Goal: Transaction & Acquisition: Purchase product/service

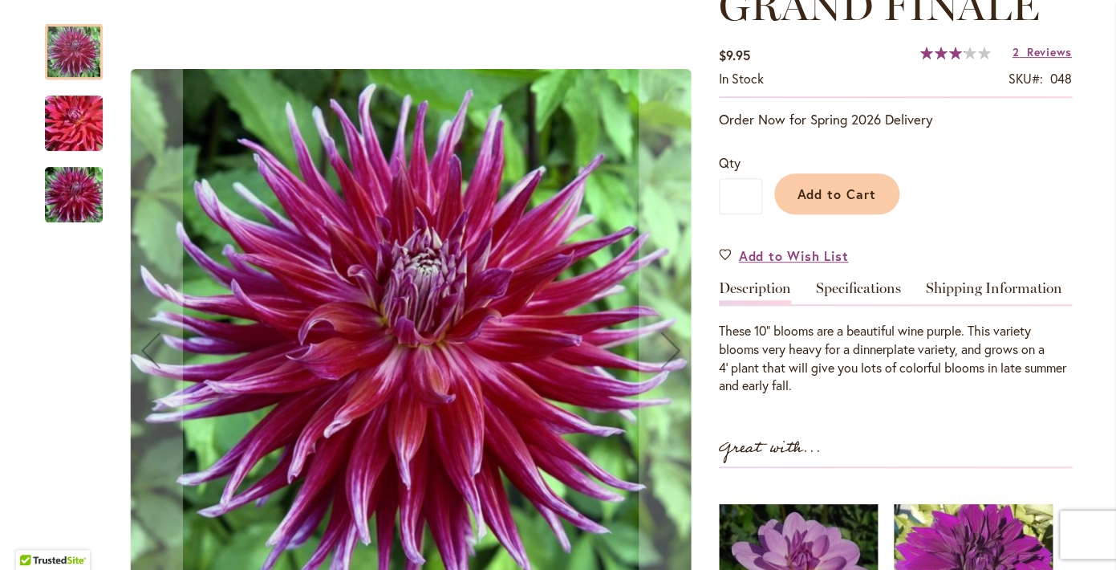
scroll to position [254, 0]
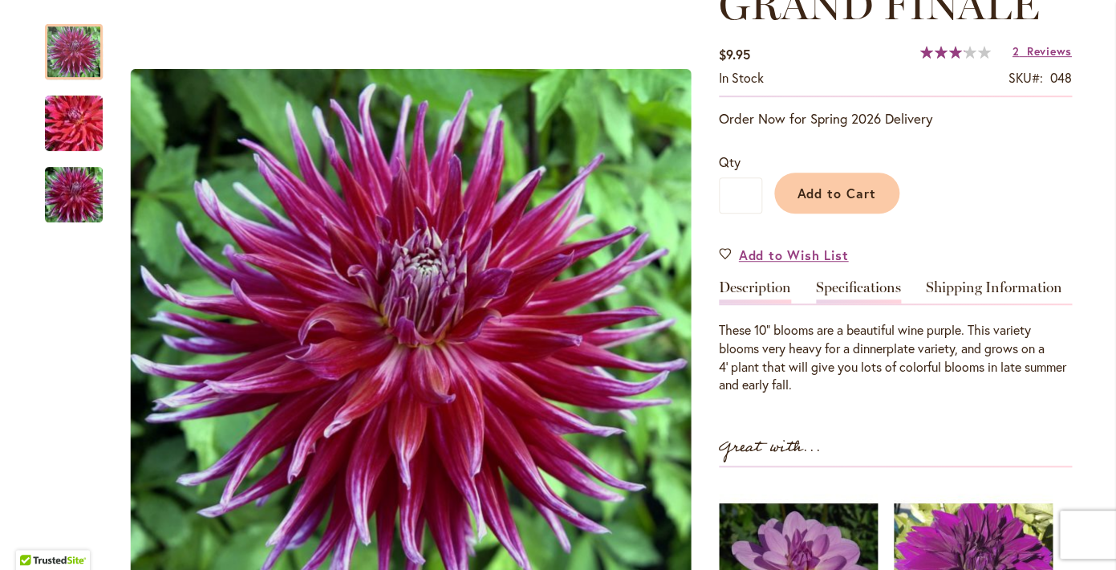
click at [836, 286] on link "Specifications" at bounding box center [858, 291] width 85 height 23
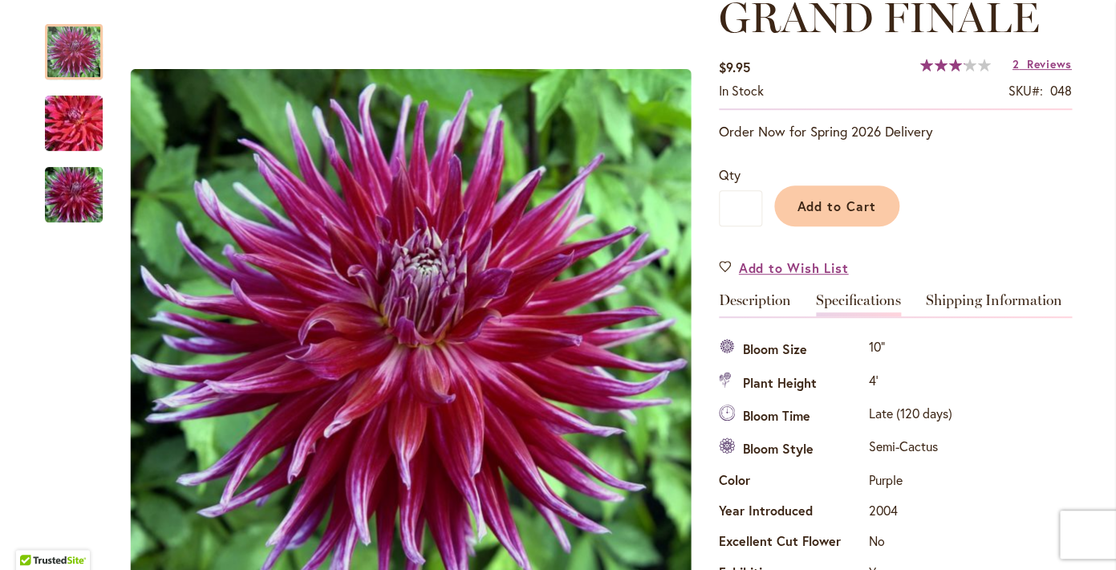
scroll to position [291, 0]
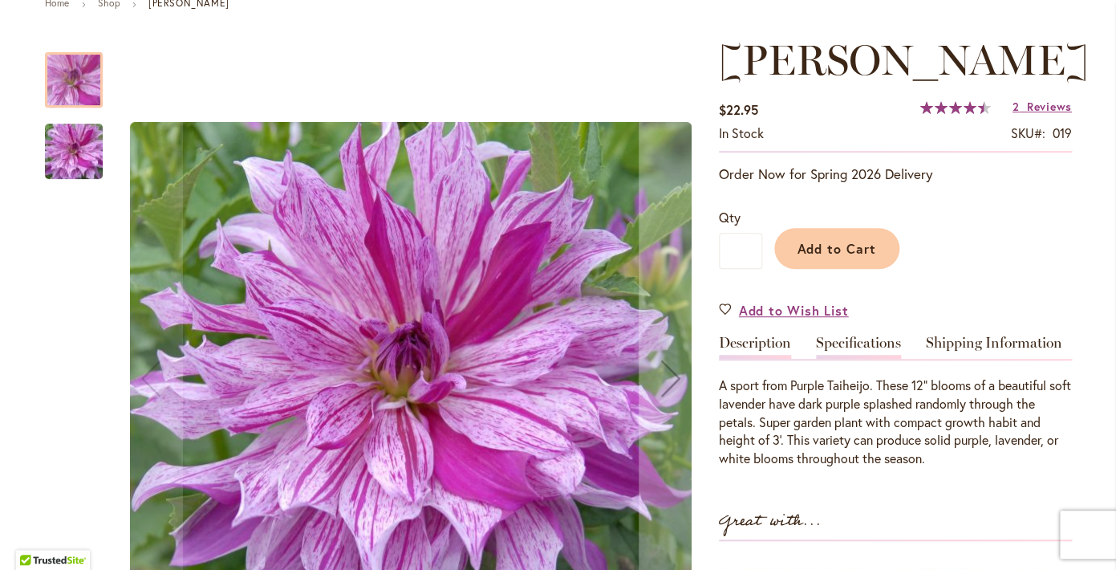
click at [869, 359] on link "Specifications" at bounding box center [858, 346] width 85 height 23
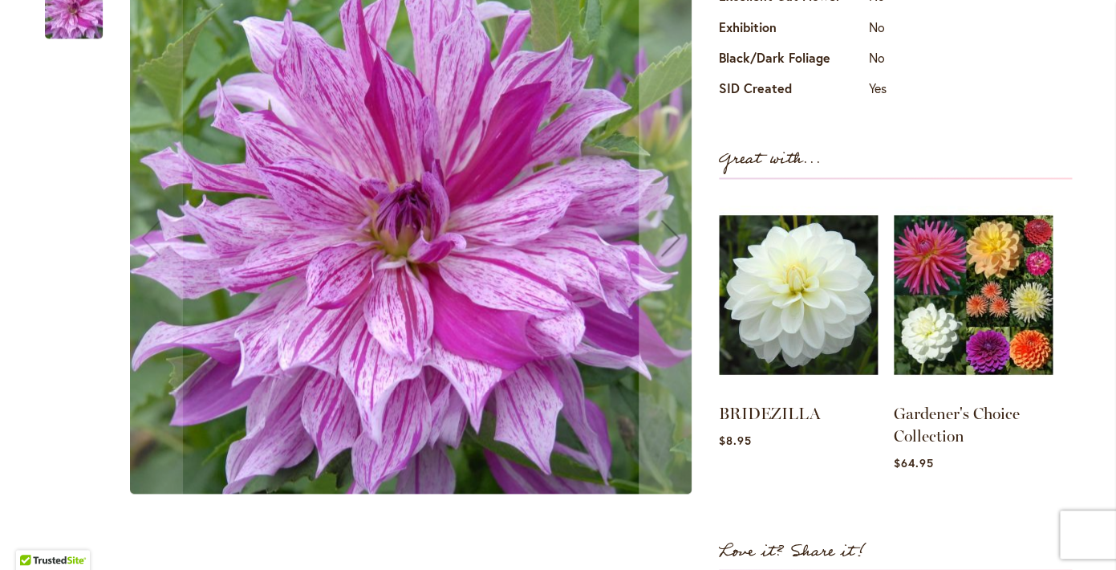
scroll to position [785, 0]
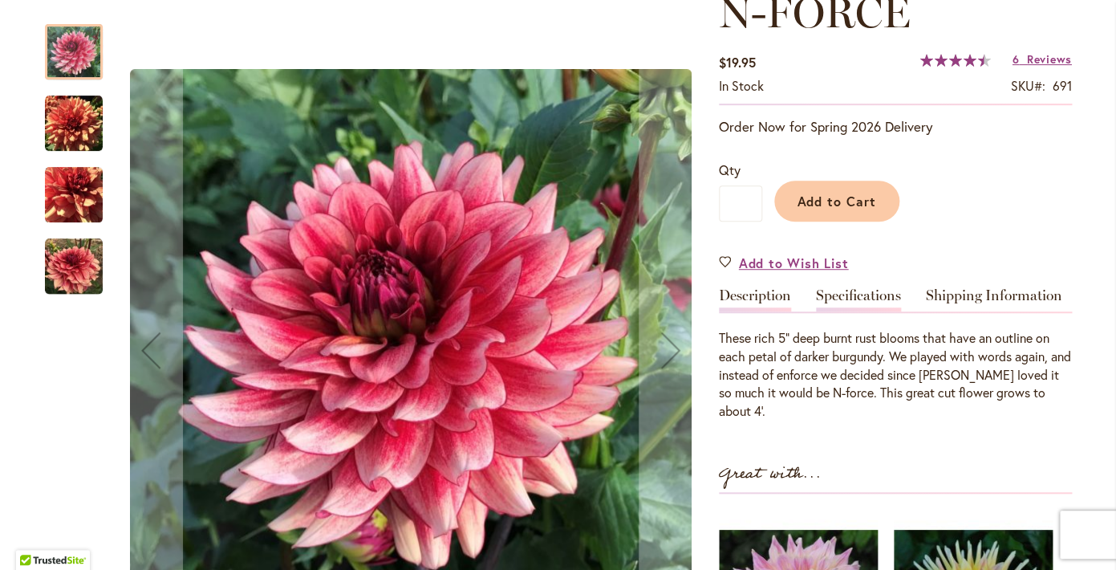
click at [895, 306] on link "Specifications" at bounding box center [858, 299] width 85 height 23
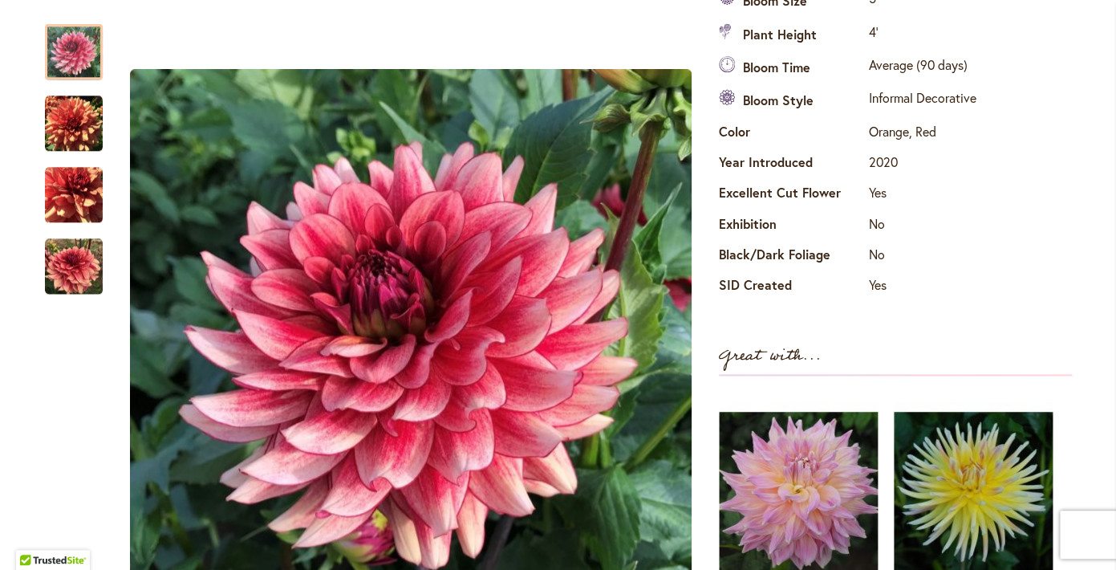
scroll to position [583, 0]
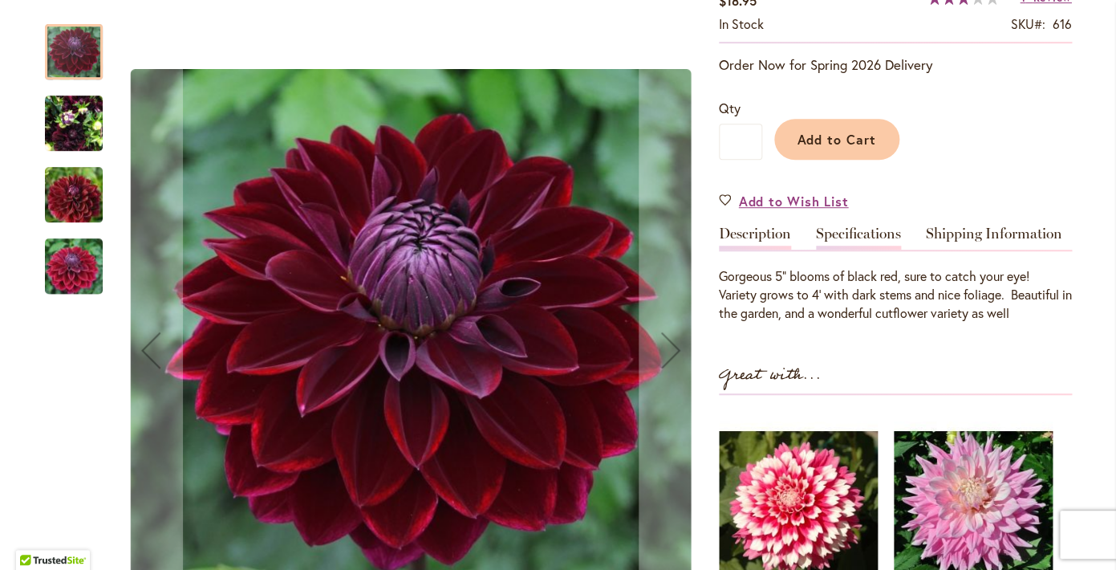
click at [853, 232] on link "Specifications" at bounding box center [858, 237] width 85 height 23
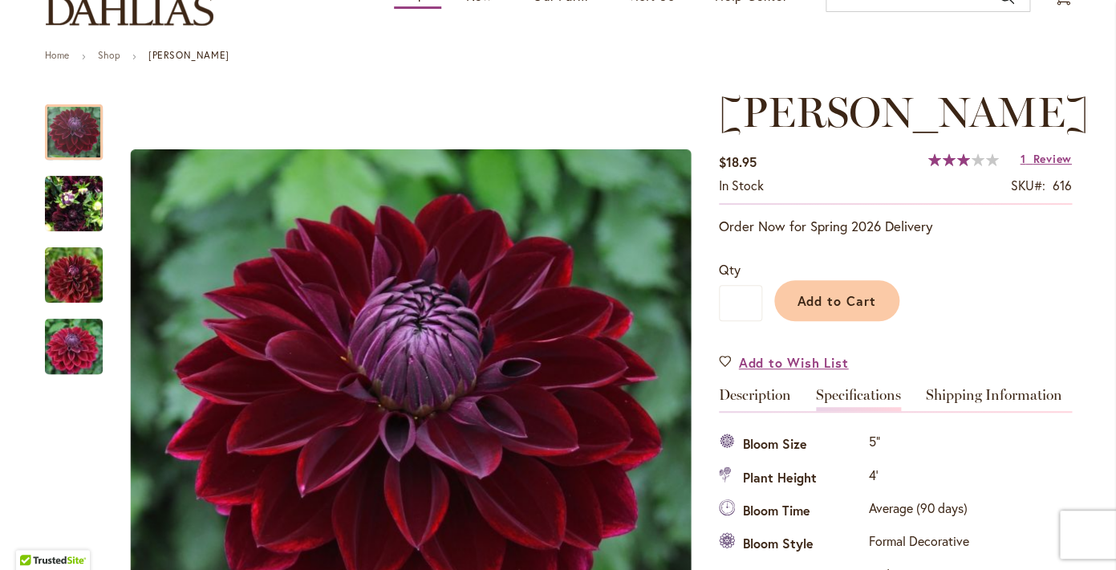
scroll to position [160, 0]
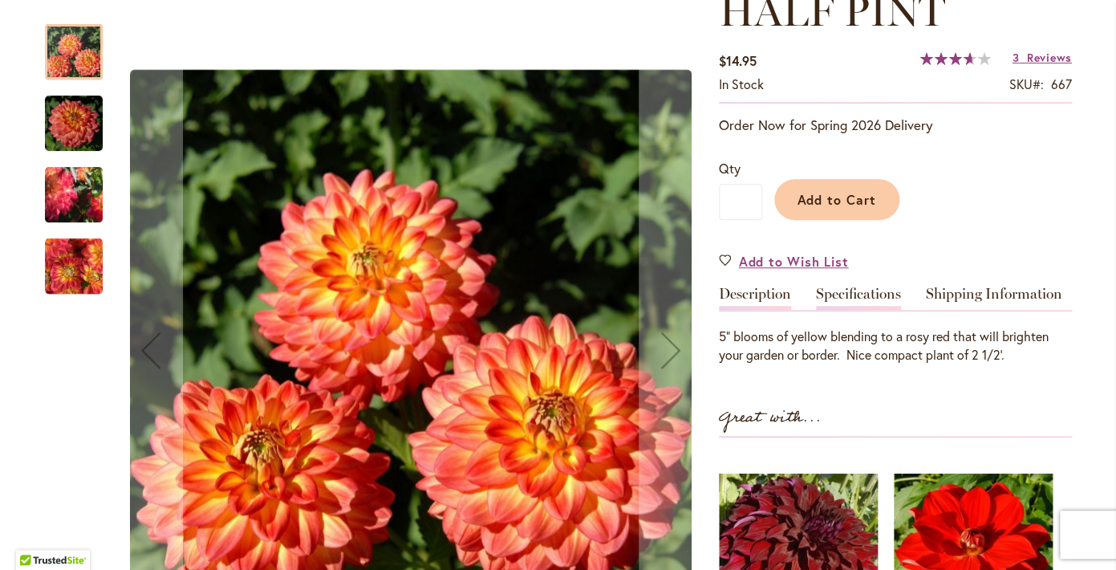
click at [865, 304] on link "Specifications" at bounding box center [858, 297] width 85 height 23
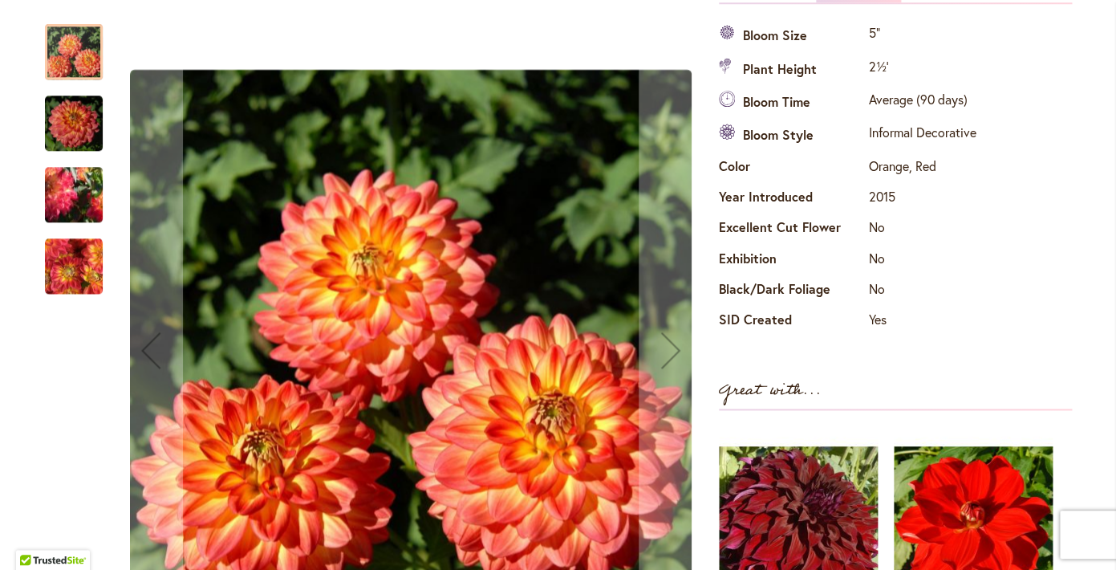
scroll to position [600, 0]
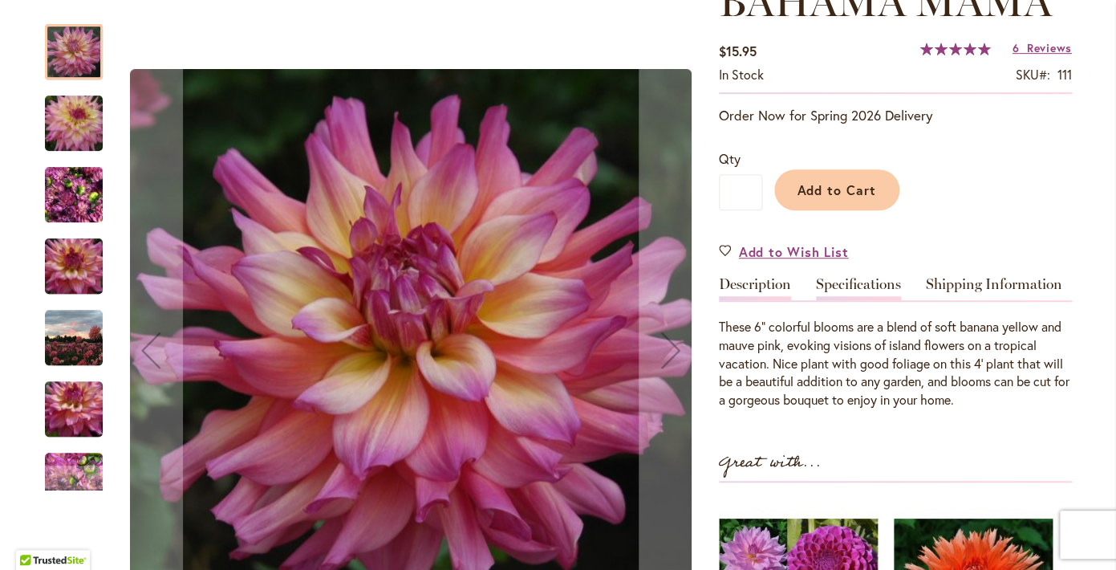
click at [855, 288] on link "Specifications" at bounding box center [858, 288] width 85 height 23
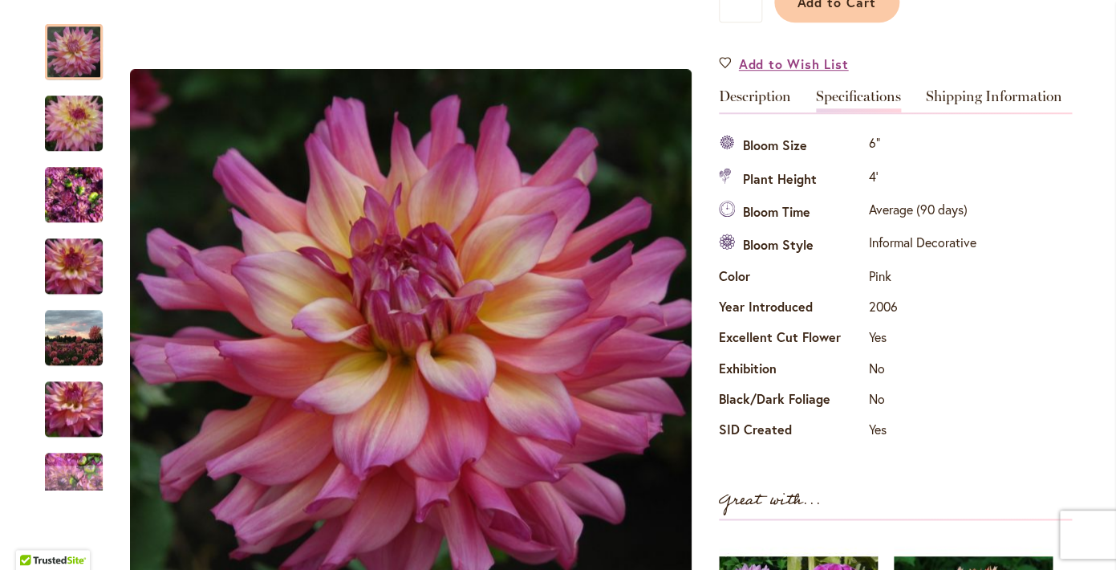
scroll to position [439, 0]
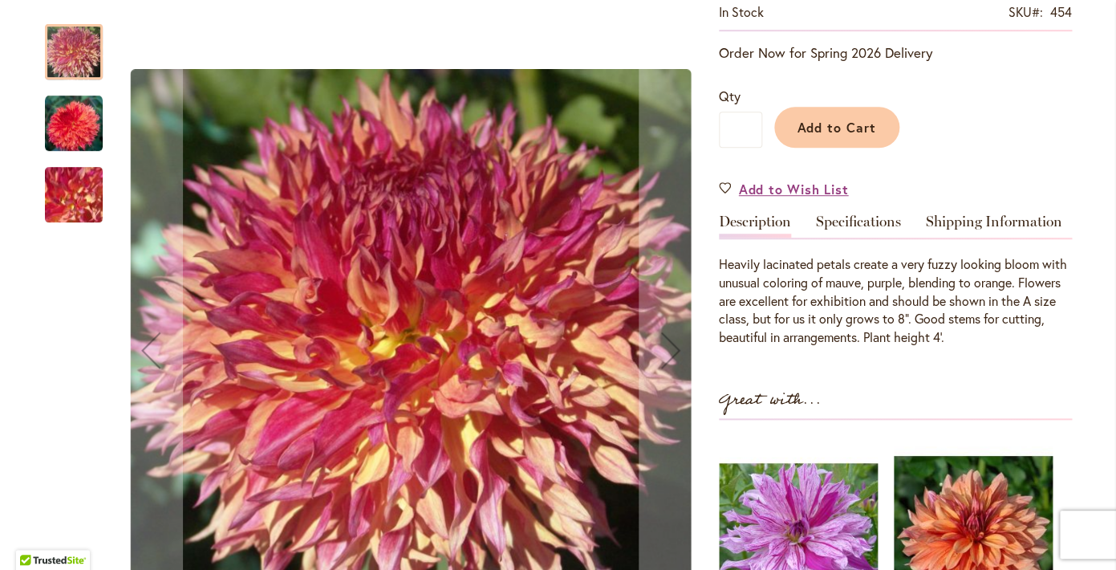
scroll to position [392, 0]
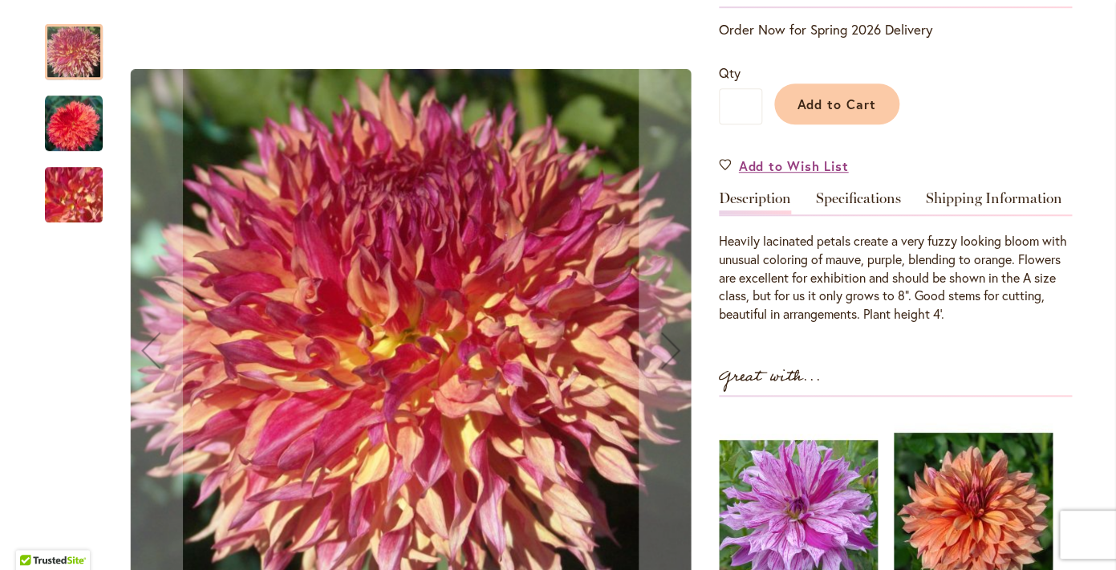
click at [853, 221] on div "Heavily lacinated petals create a very fuzzy looking bloom with unusual colorin…" at bounding box center [895, 268] width 353 height 109
click at [851, 200] on link "Specifications" at bounding box center [858, 202] width 85 height 23
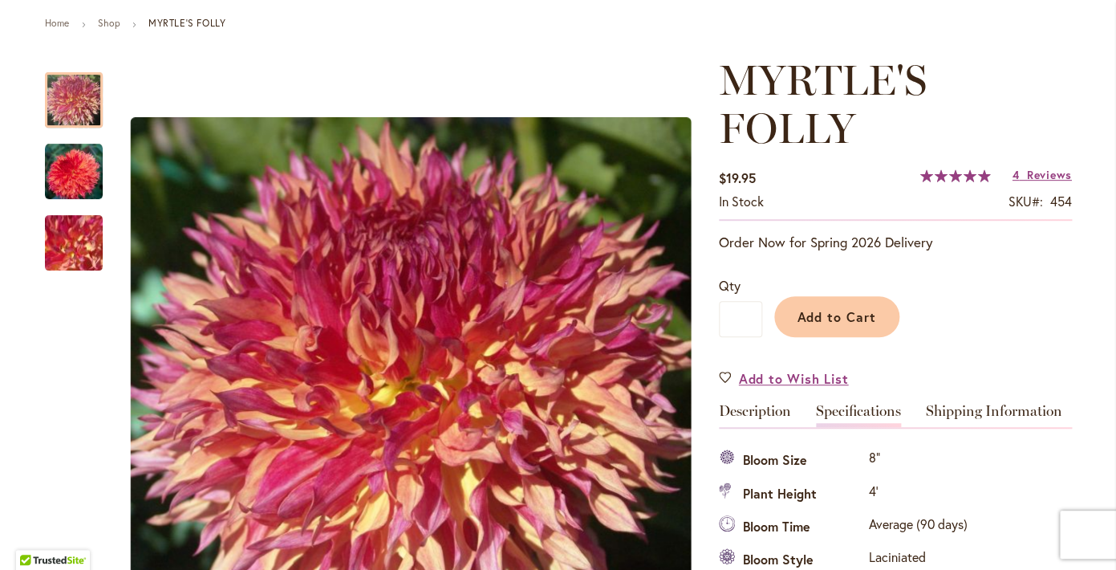
scroll to position [0, 0]
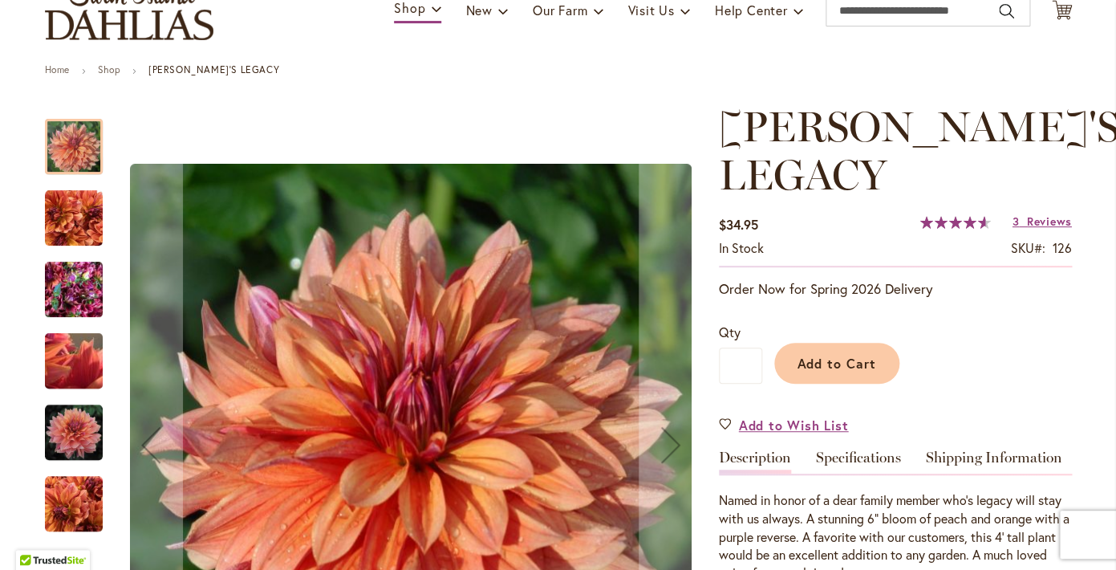
scroll to position [207, 0]
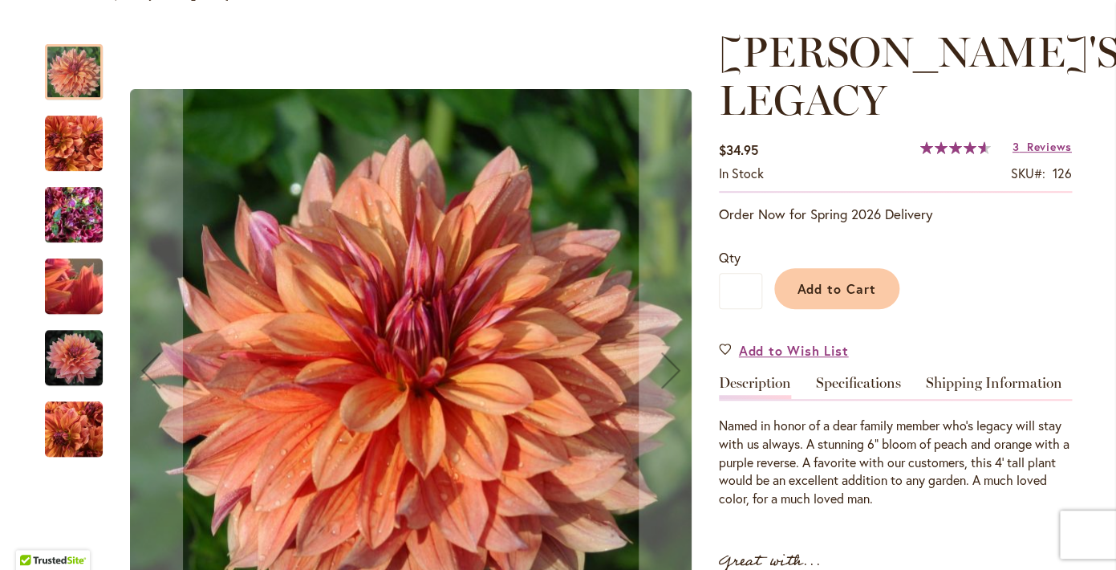
click at [851, 399] on div "Named in honor of a dear family member who's legacy will stay with us always. A…" at bounding box center [895, 453] width 353 height 109
click at [851, 325] on div "[PERSON_NAME]'S LEGACY $34.95 In stock SKU 126 Rating: 93 % of 100 3 Reviews Ad…" at bounding box center [895, 504] width 353 height 952
click at [851, 325] on div "ANDY'S LEGACY $34.95 In stock SKU 126 Rating: 93 % of 100 3 Reviews Add Your Re…" at bounding box center [895, 504] width 353 height 952
click at [850, 376] on link "Specifications" at bounding box center [858, 387] width 85 height 23
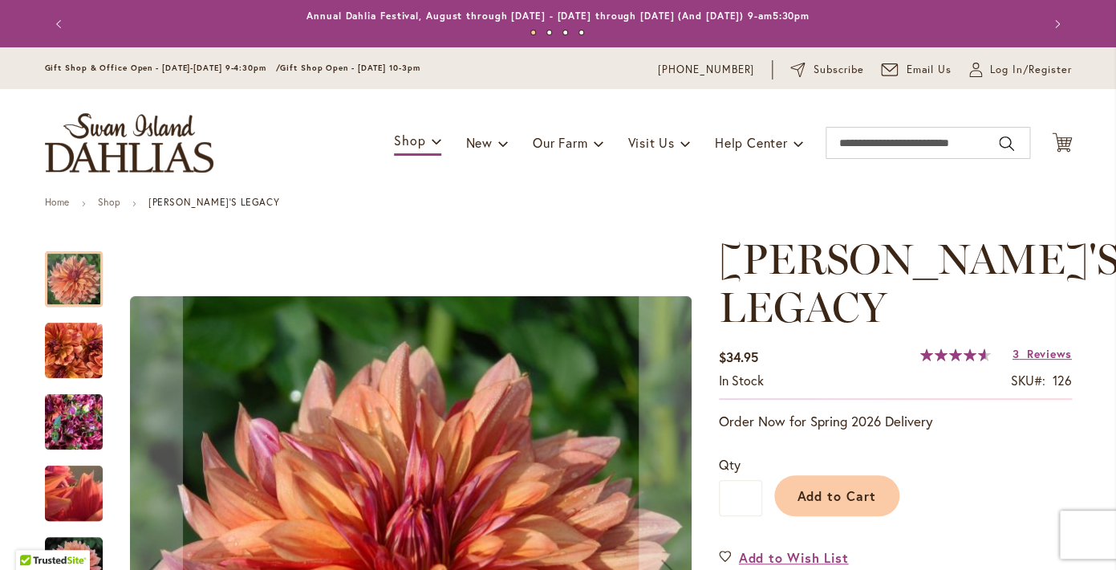
scroll to position [132, 0]
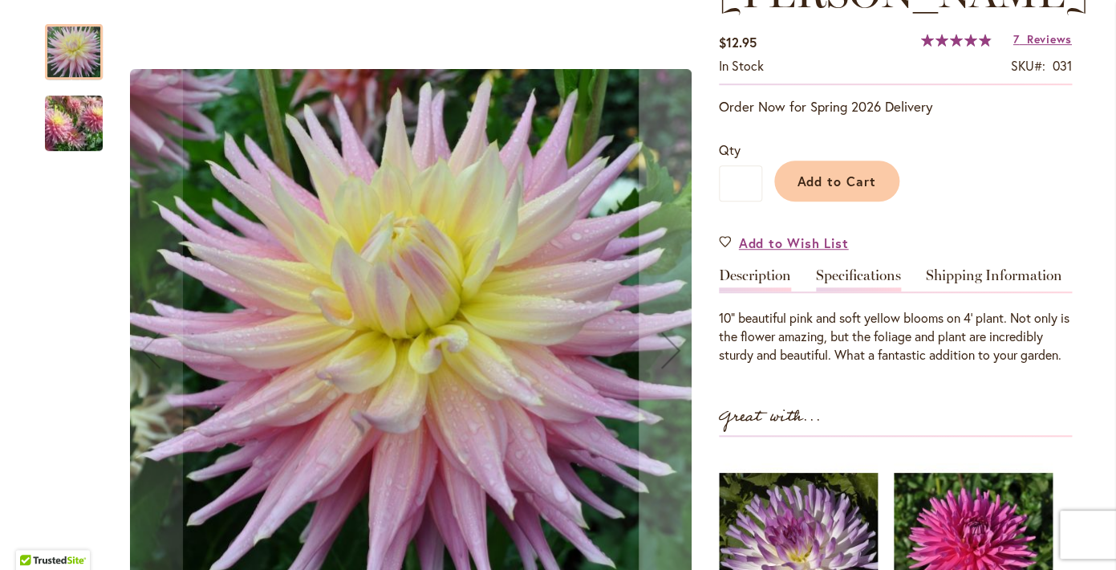
click at [837, 283] on link "Specifications" at bounding box center [858, 279] width 85 height 23
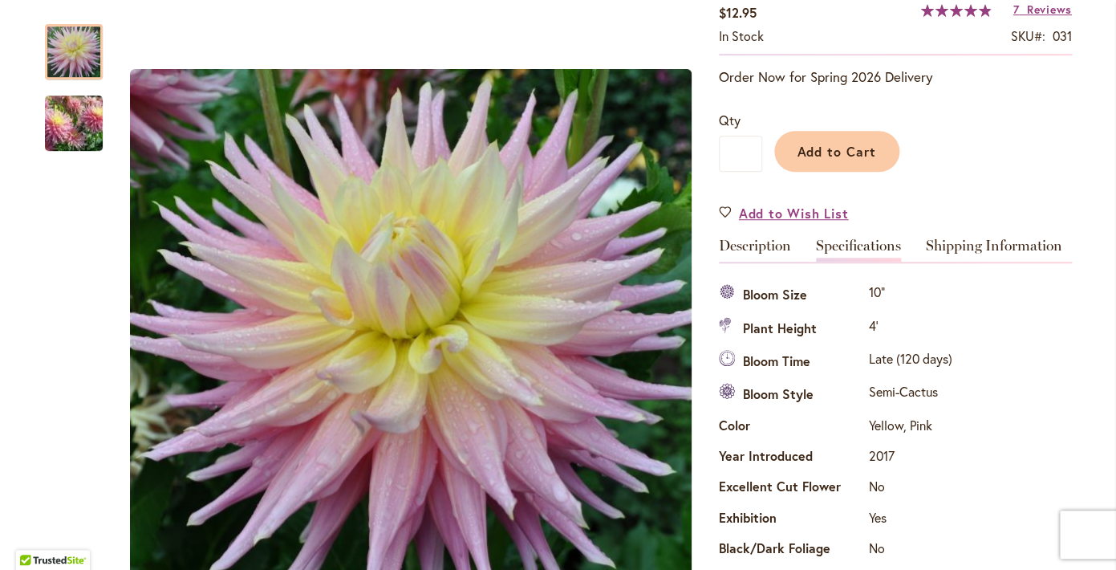
scroll to position [343, 0]
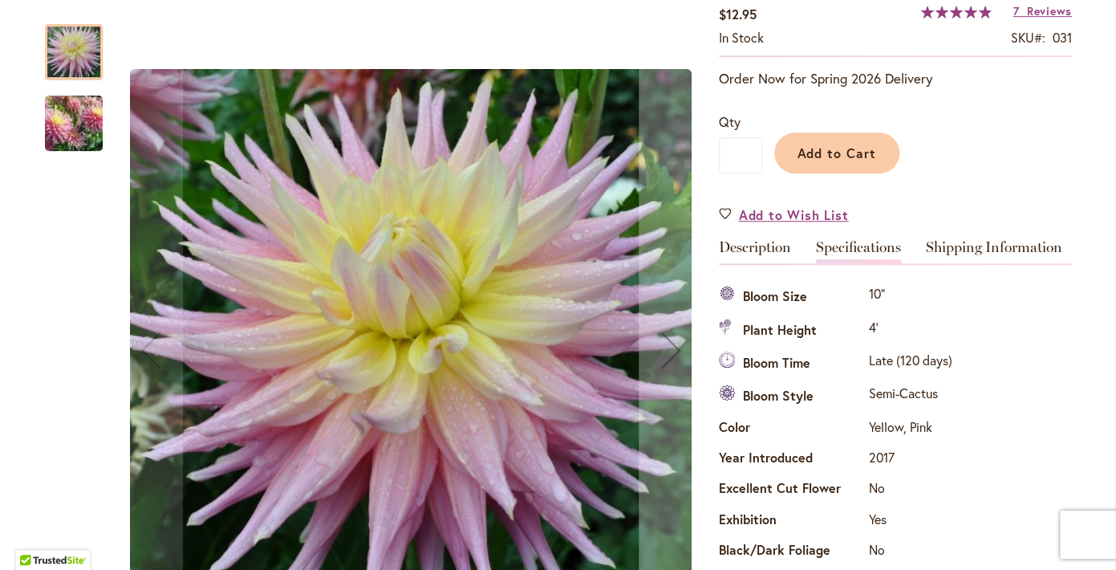
click at [79, 111] on img "Clearview Jonas" at bounding box center [74, 124] width 116 height 98
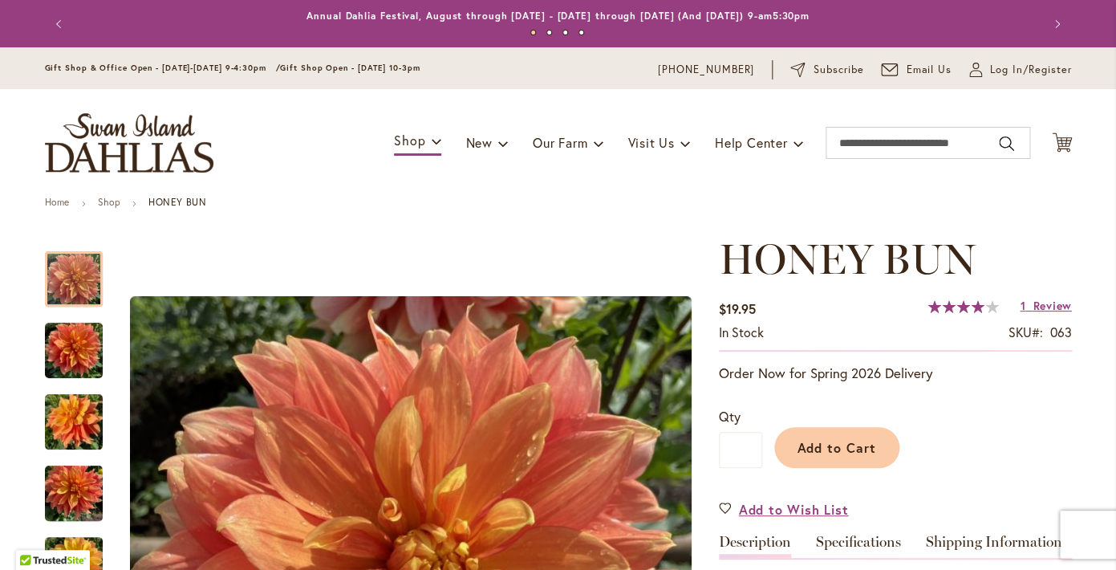
scroll to position [285, 0]
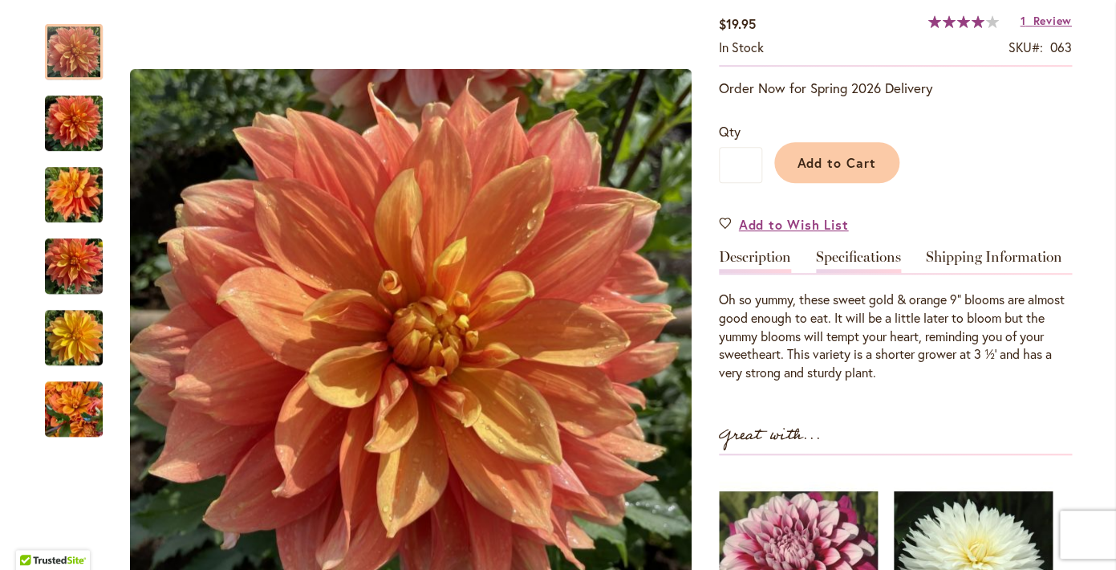
click at [871, 253] on link "Specifications" at bounding box center [858, 261] width 85 height 23
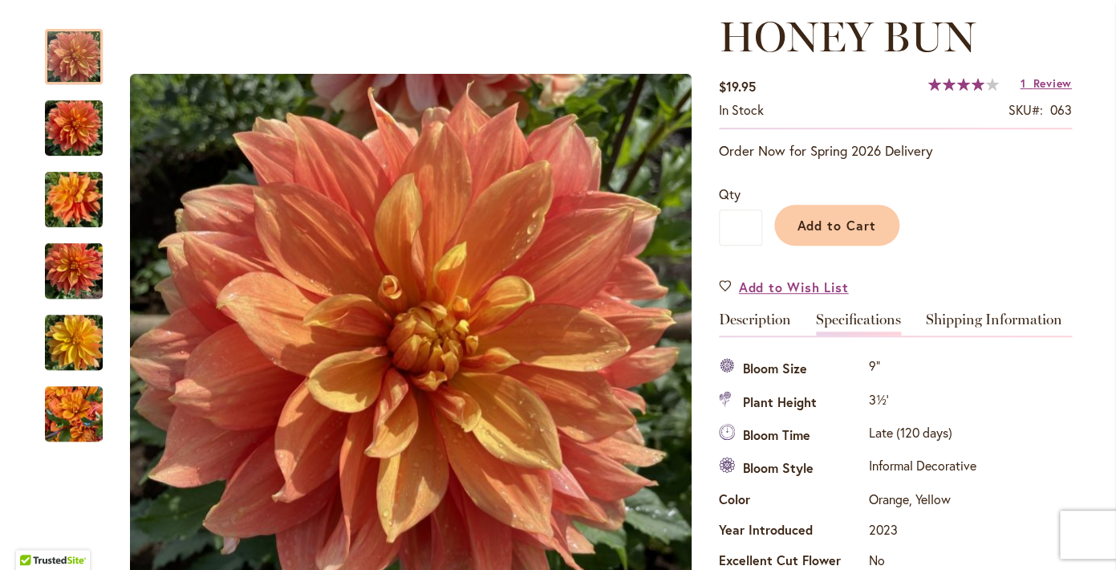
scroll to position [223, 0]
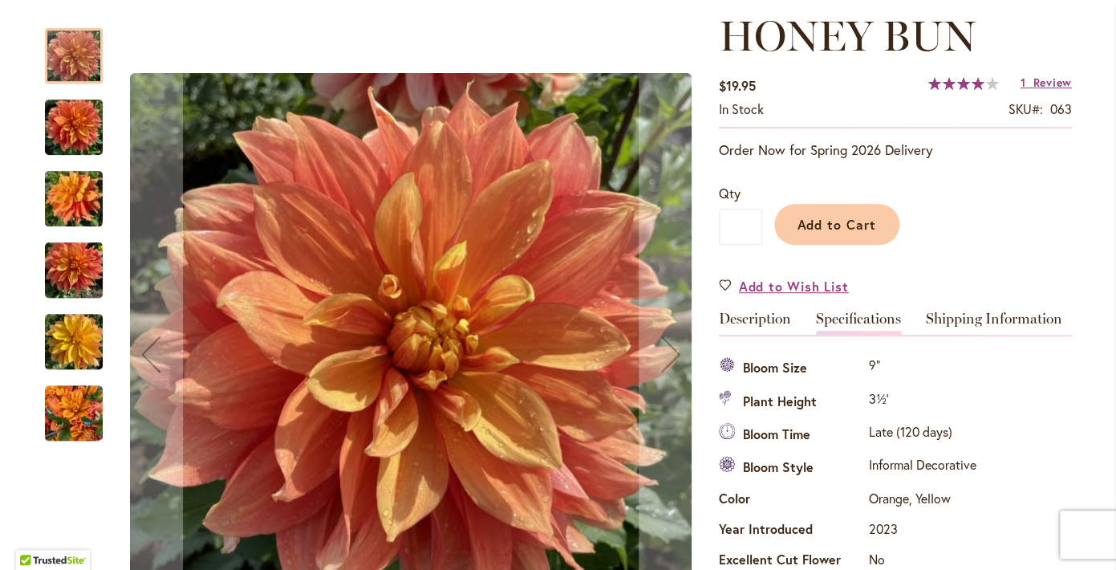
click at [81, 278] on img "Honey Bun" at bounding box center [74, 270] width 58 height 77
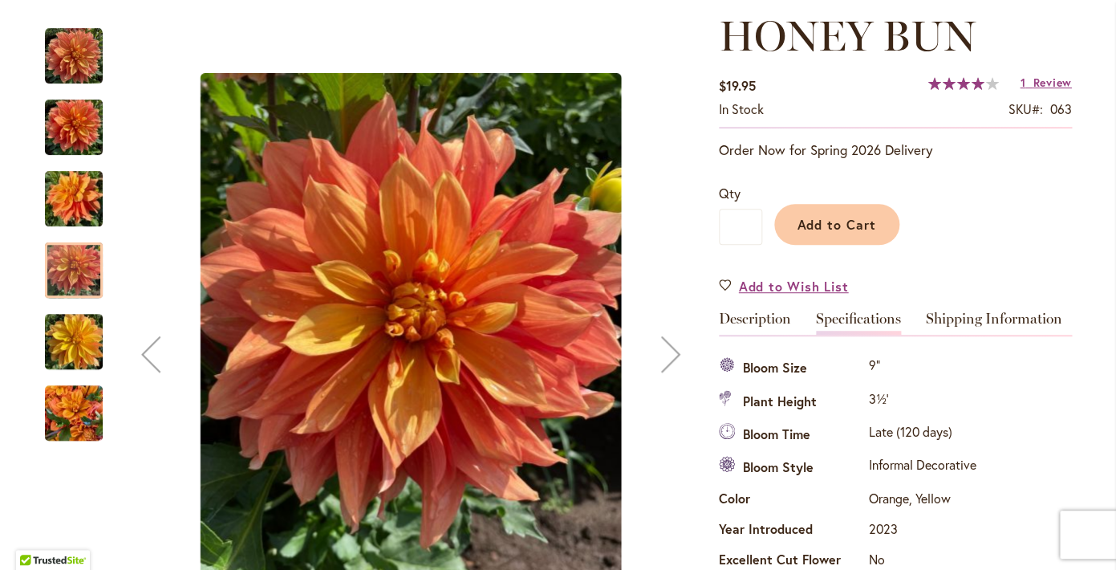
click at [69, 206] on img "Honey Bun" at bounding box center [74, 198] width 58 height 77
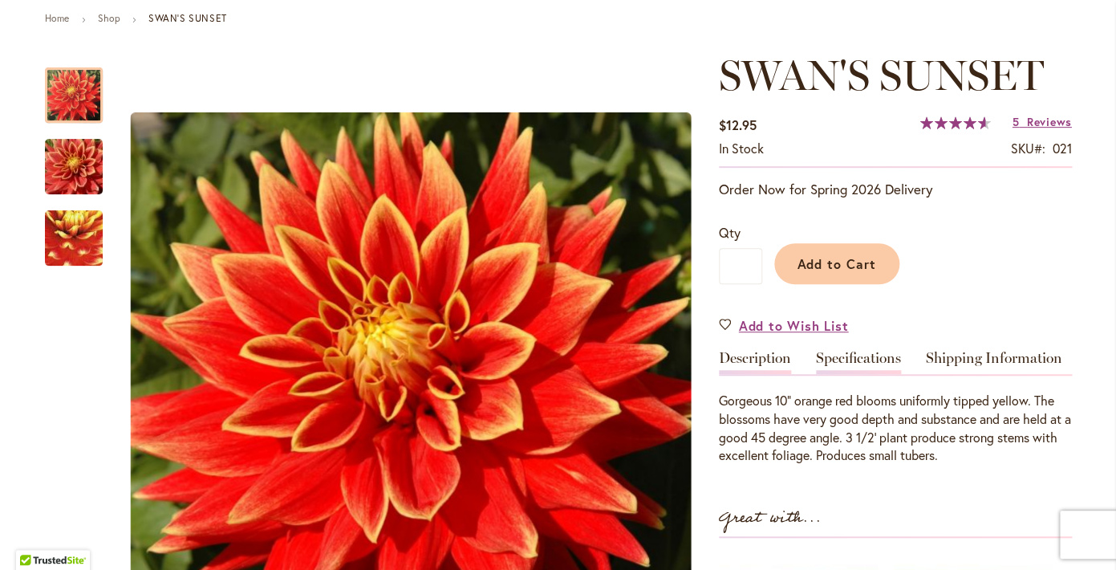
click at [880, 353] on link "Specifications" at bounding box center [858, 362] width 85 height 23
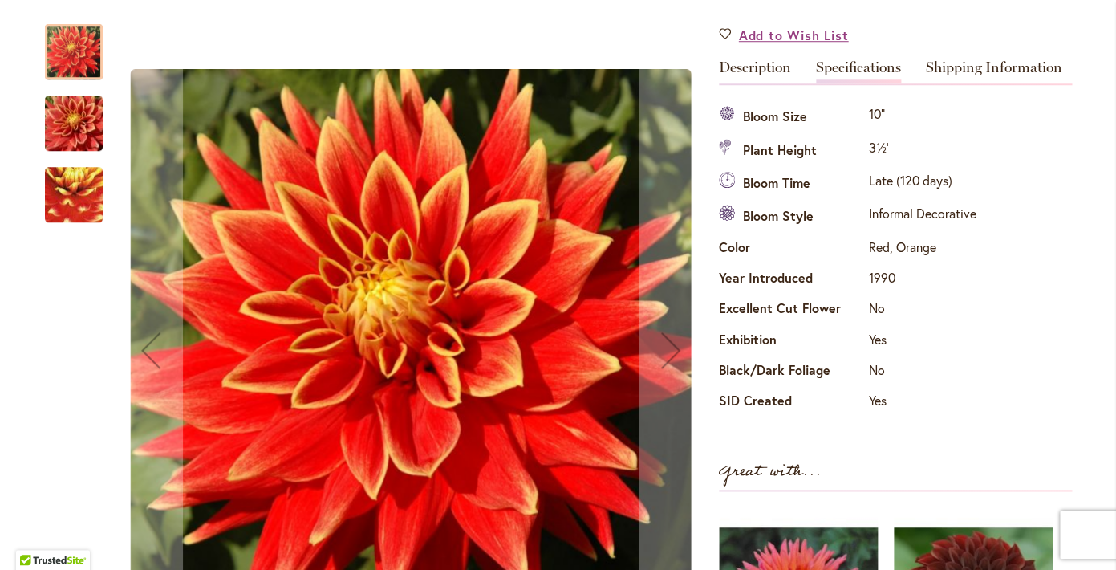
scroll to position [438, 0]
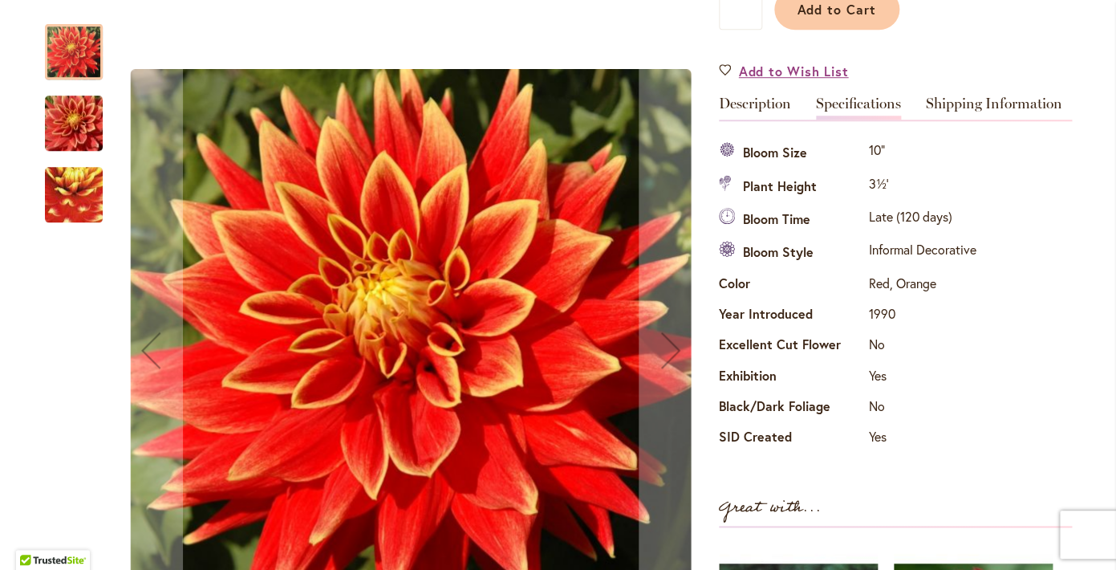
click at [71, 183] on img "Swan's Sunset" at bounding box center [74, 195] width 114 height 111
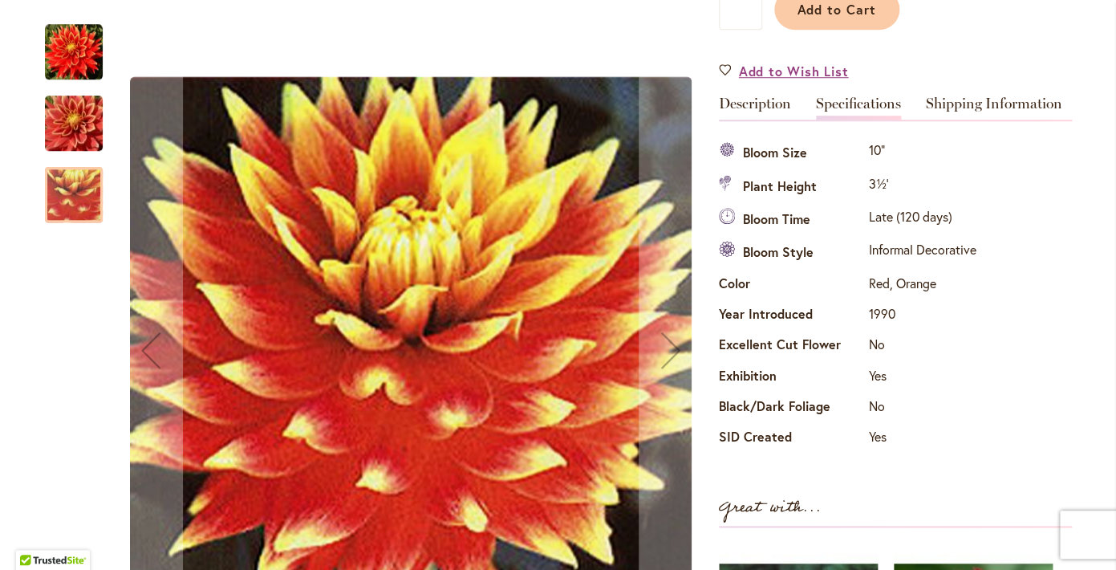
click at [74, 128] on img "Swan's Sunset" at bounding box center [74, 123] width 116 height 77
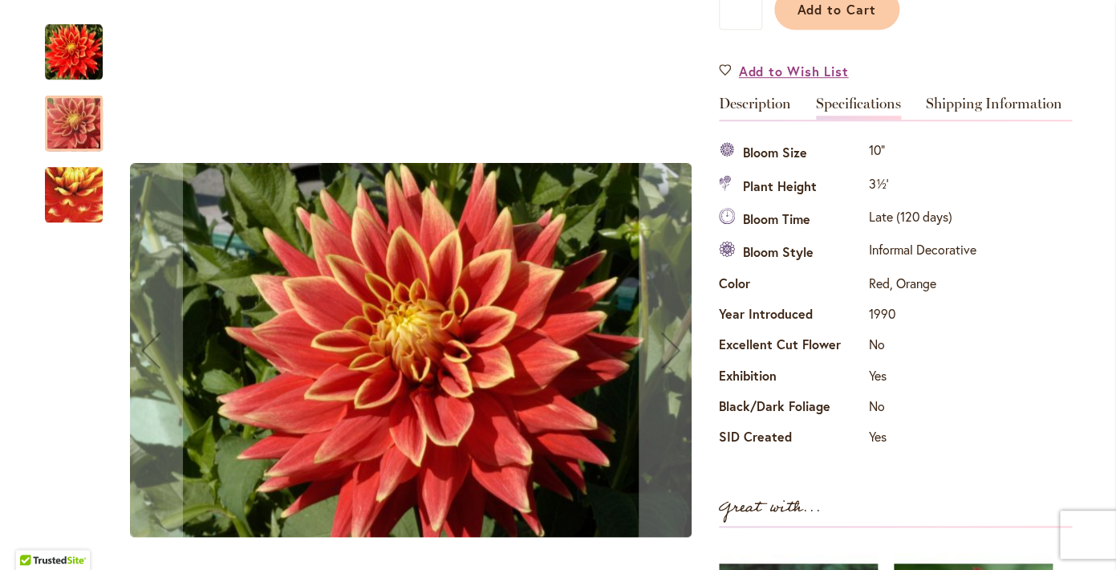
click at [65, 43] on img "Swan's Sunset" at bounding box center [74, 52] width 58 height 58
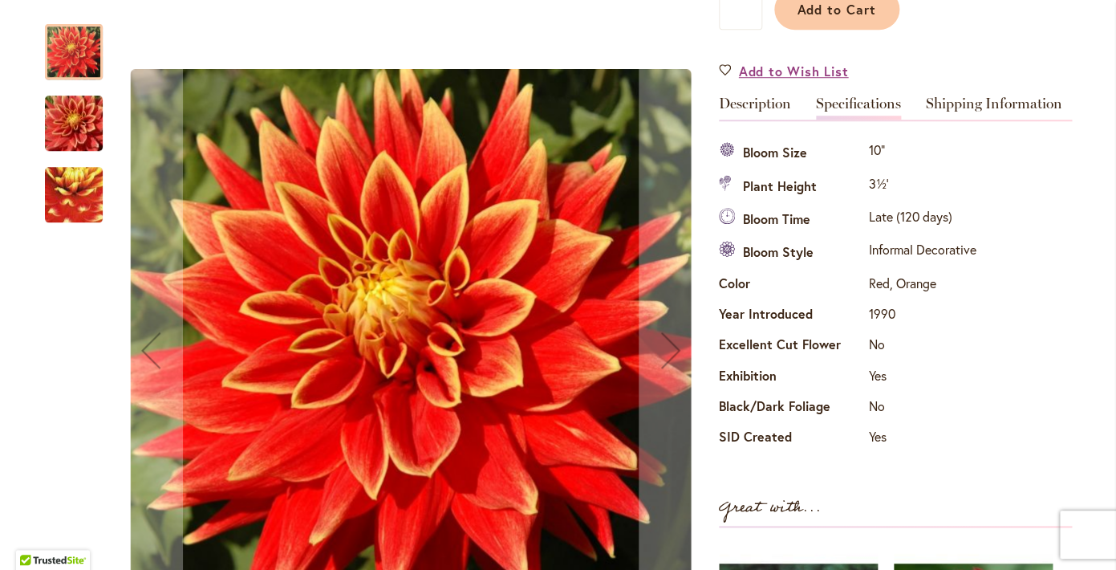
click at [86, 201] on img "Swan's Sunset" at bounding box center [74, 195] width 114 height 111
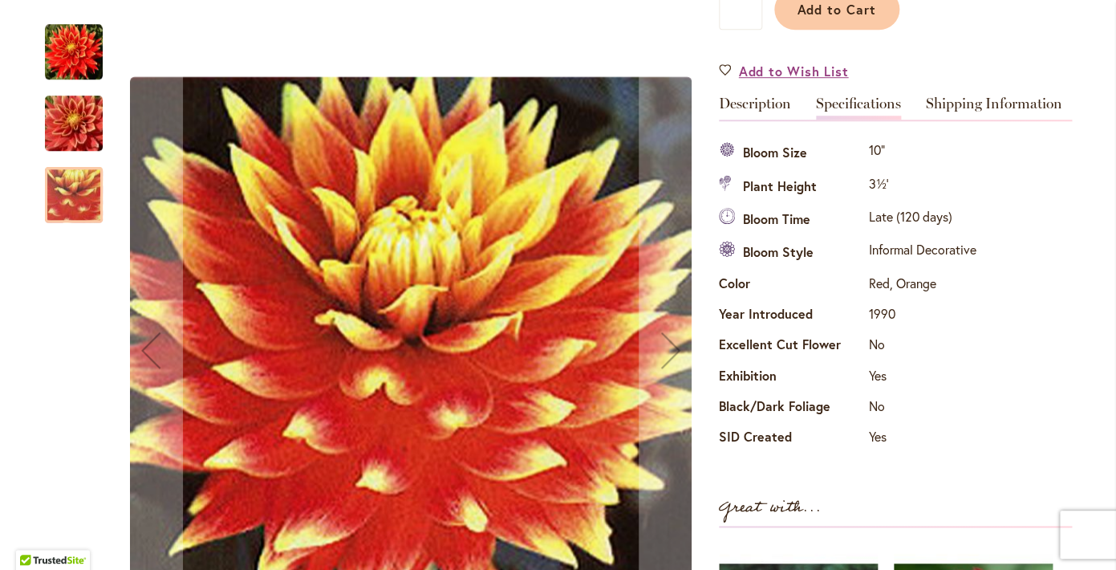
click at [83, 51] on img "Swan's Sunset" at bounding box center [74, 52] width 58 height 58
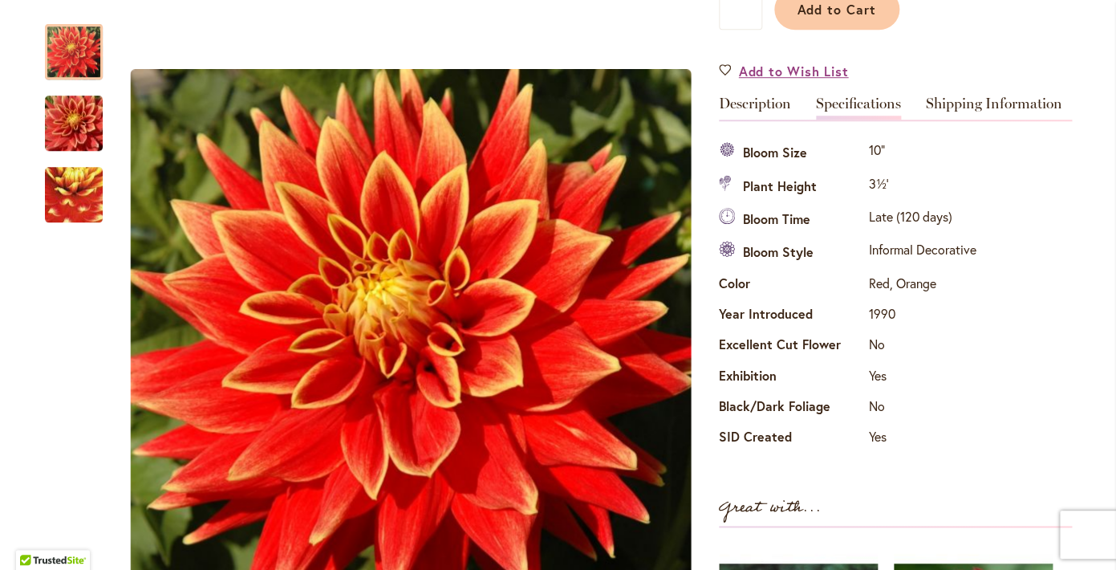
click at [1038, 229] on div "Specifications Bloom Size 10" Plant Height 3½' Bloom Time Late (120 days) Bloom…" at bounding box center [895, 295] width 353 height 317
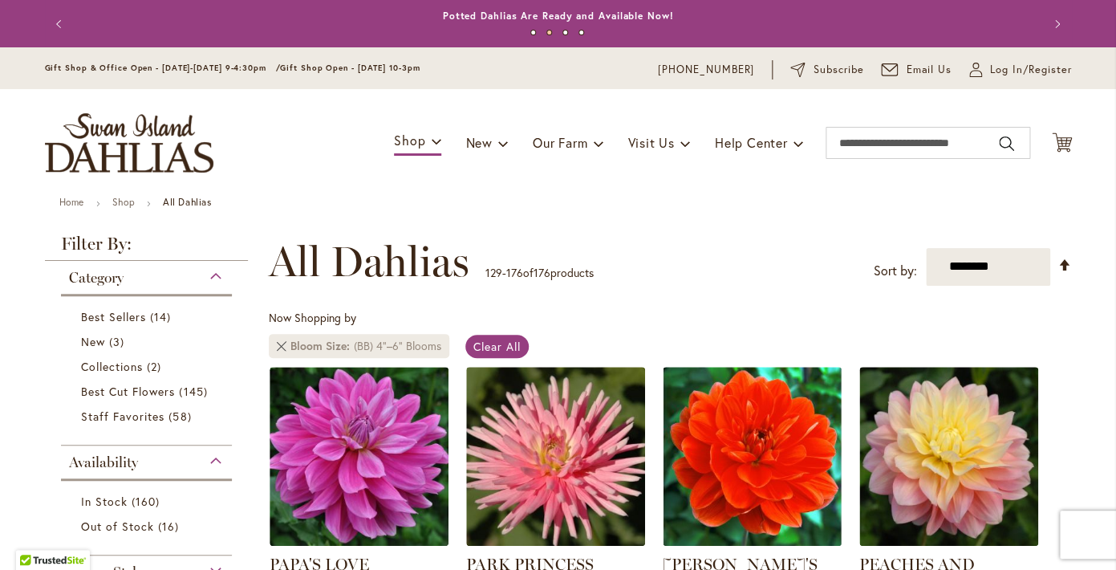
click at [280, 347] on link at bounding box center [282, 346] width 10 height 10
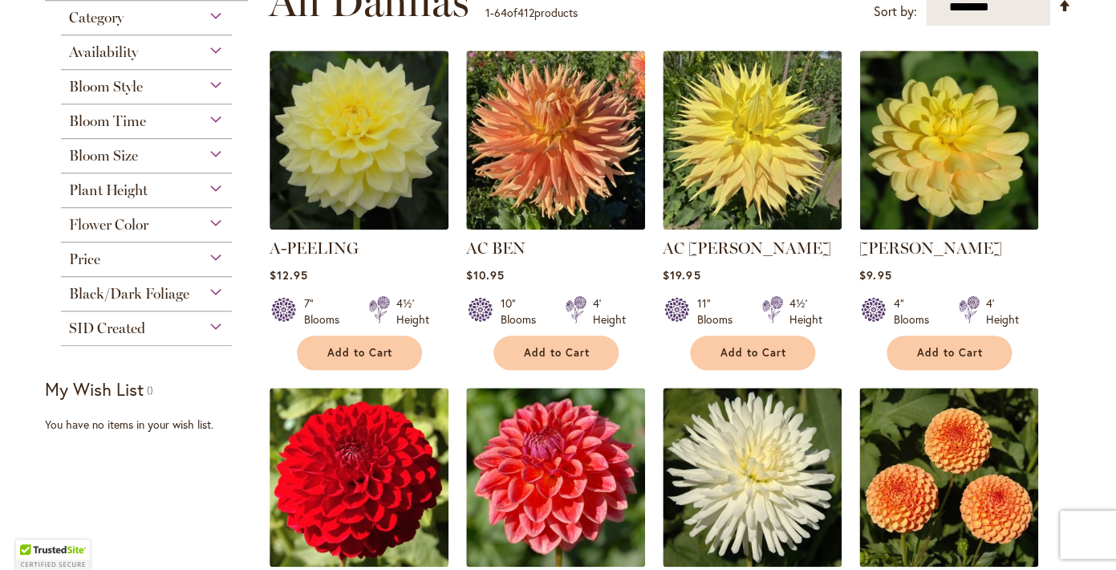
click at [144, 190] on div "Plant Height" at bounding box center [147, 186] width 172 height 26
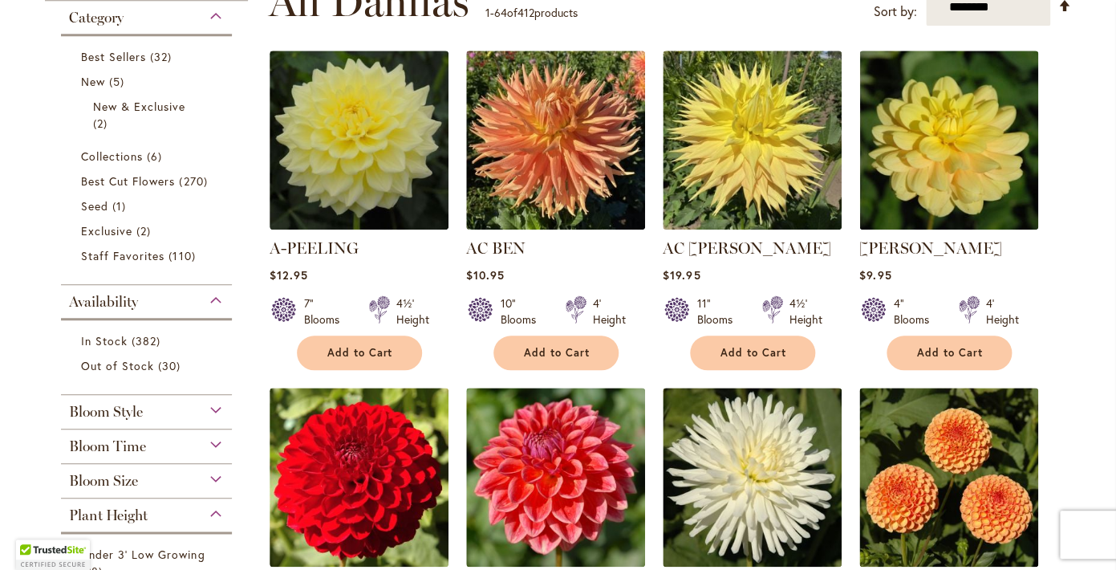
scroll to position [850, 0]
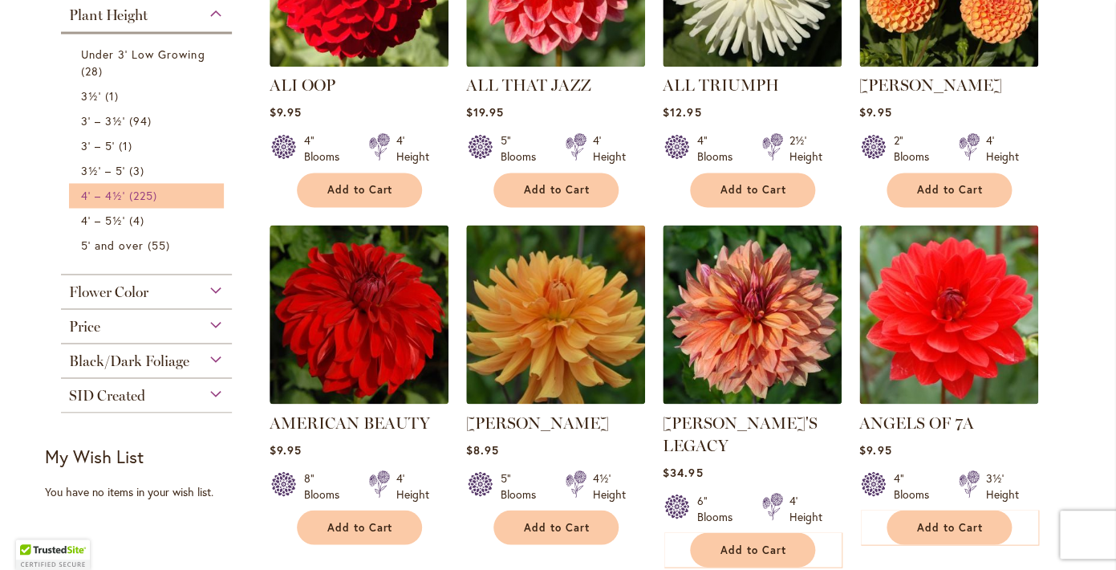
click at [148, 199] on span "225 items" at bounding box center [145, 195] width 32 height 17
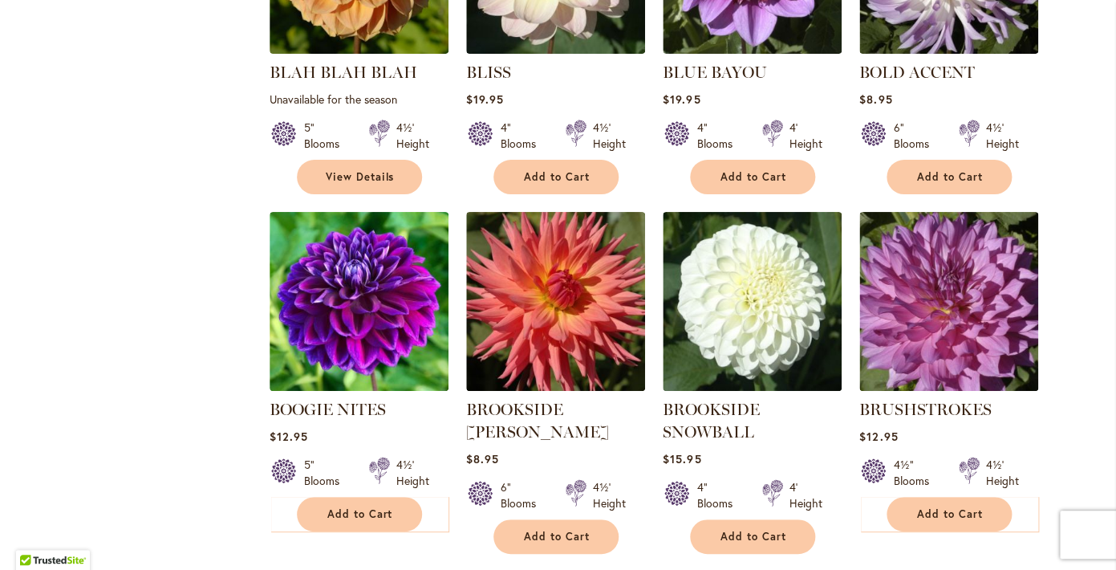
scroll to position [2201, 0]
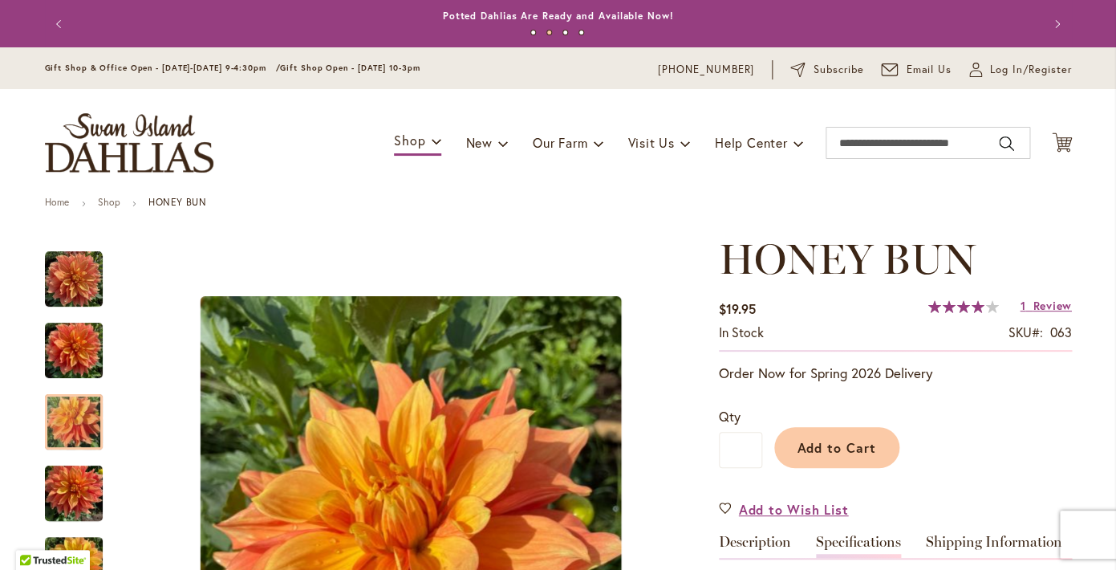
scroll to position [223, 0]
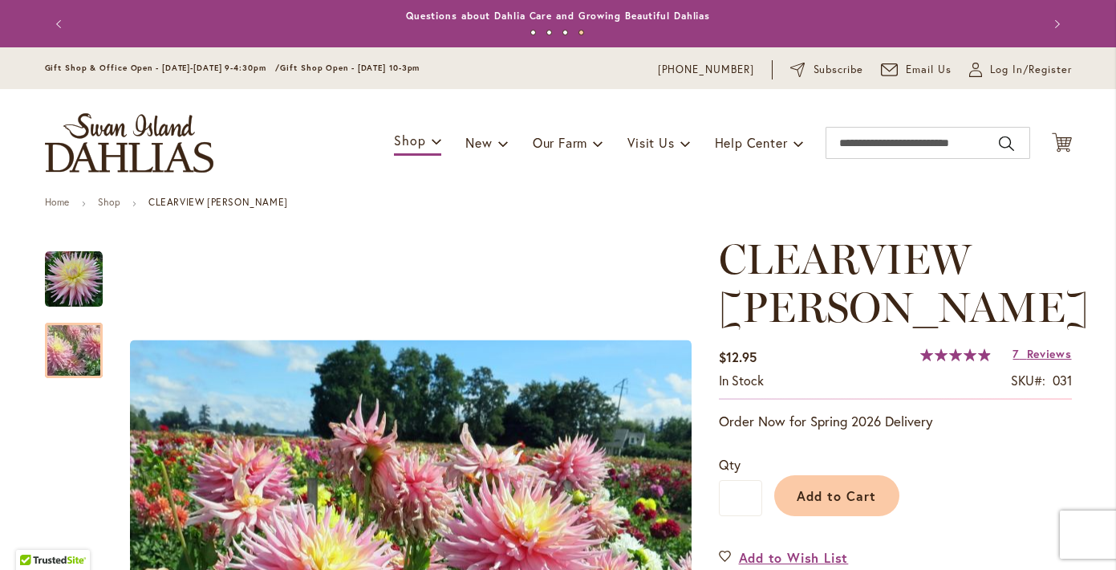
click at [1017, 455] on div "Add to Cart" at bounding box center [917, 491] width 310 height 73
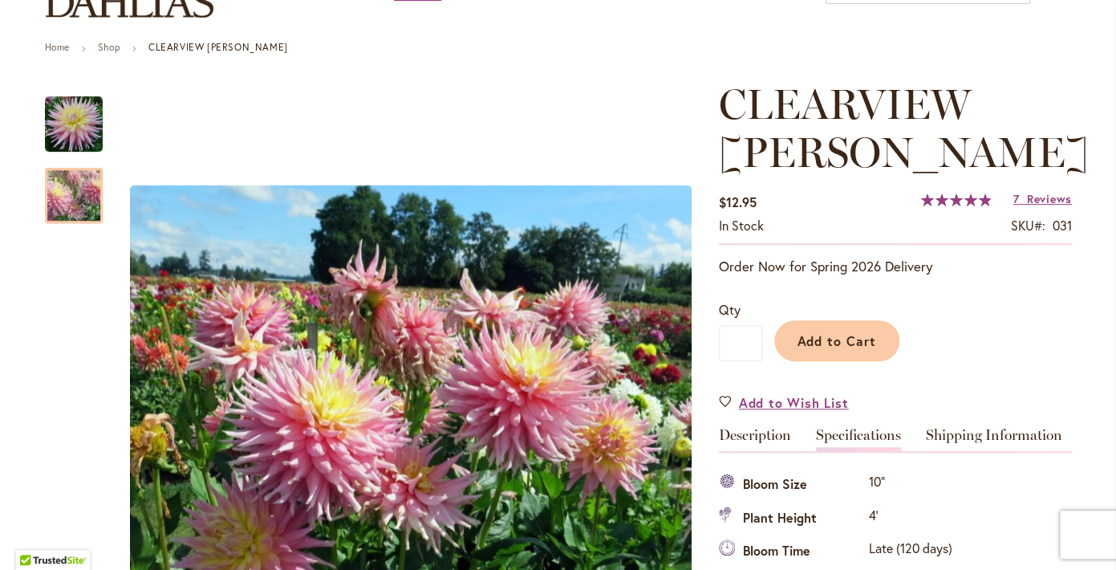
scroll to position [154, 0]
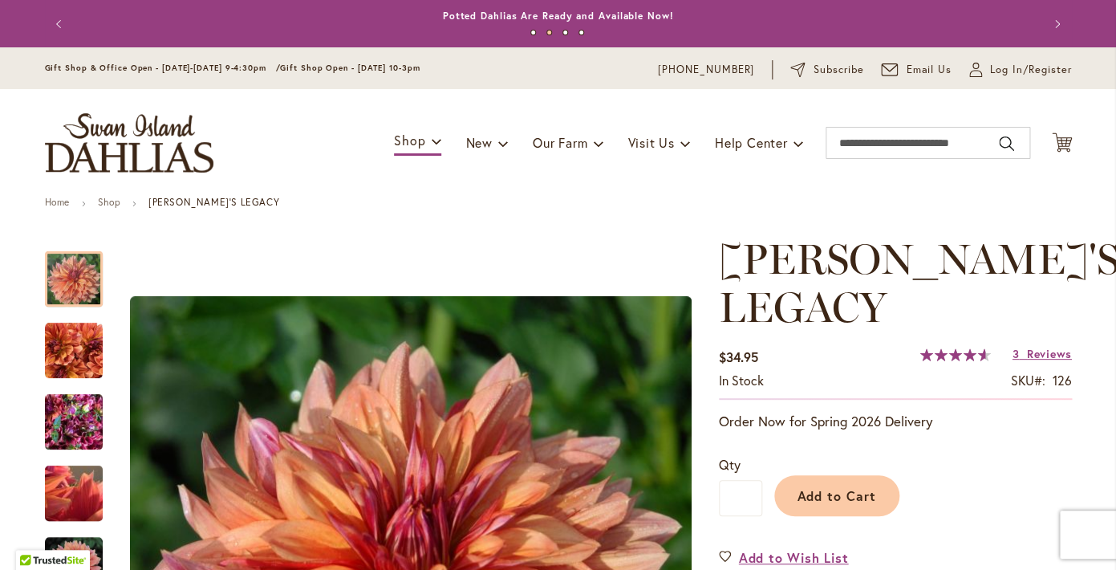
scroll to position [132, 0]
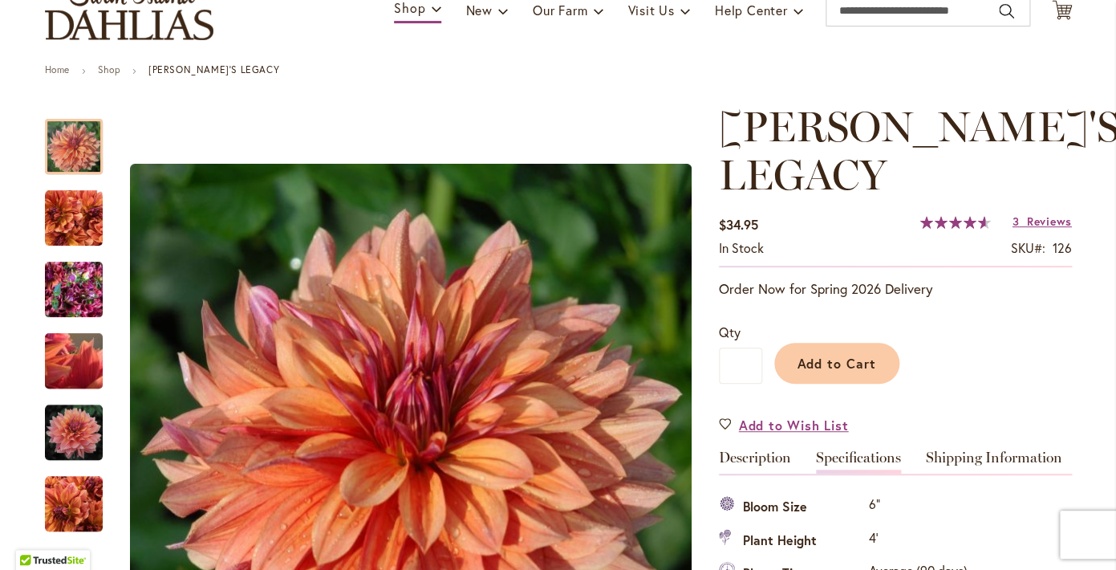
click at [1059, 332] on div "Add to Cart" at bounding box center [917, 359] width 310 height 73
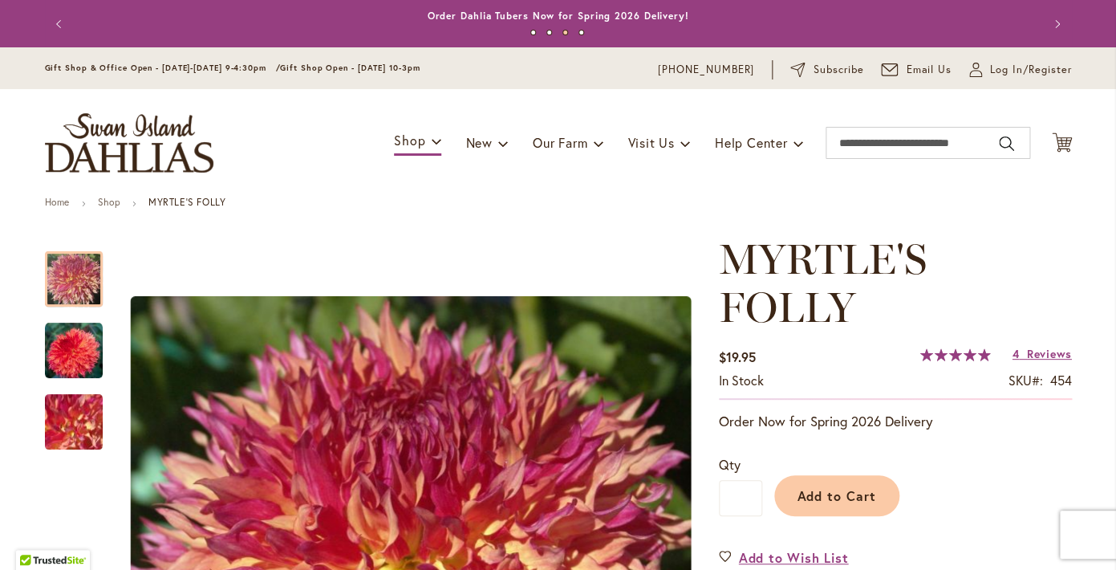
click at [1053, 284] on h1 "MYRTLE'S FOLLY" at bounding box center [895, 283] width 353 height 96
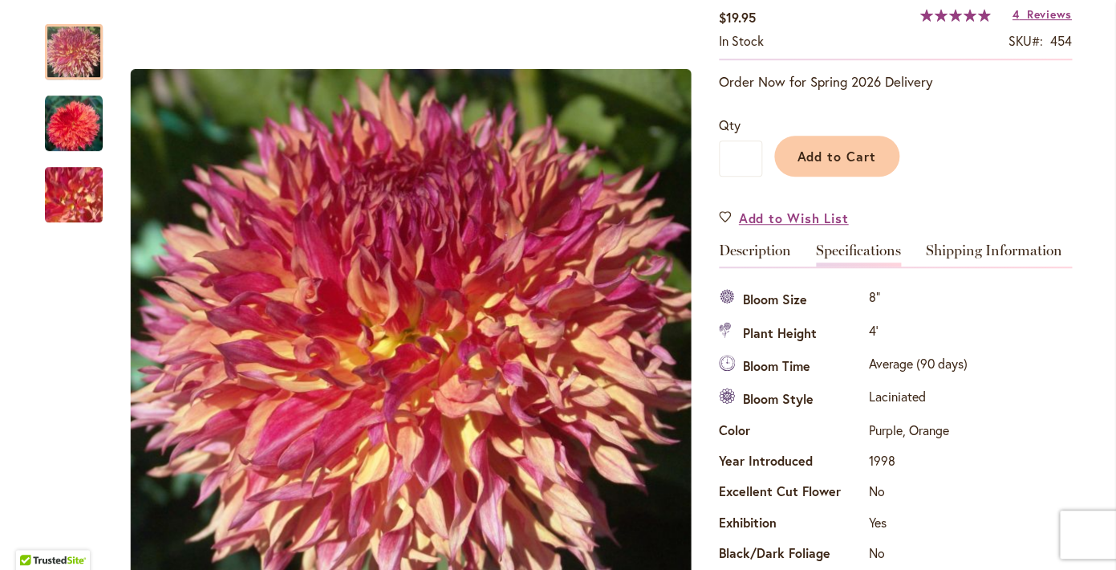
scroll to position [359, 0]
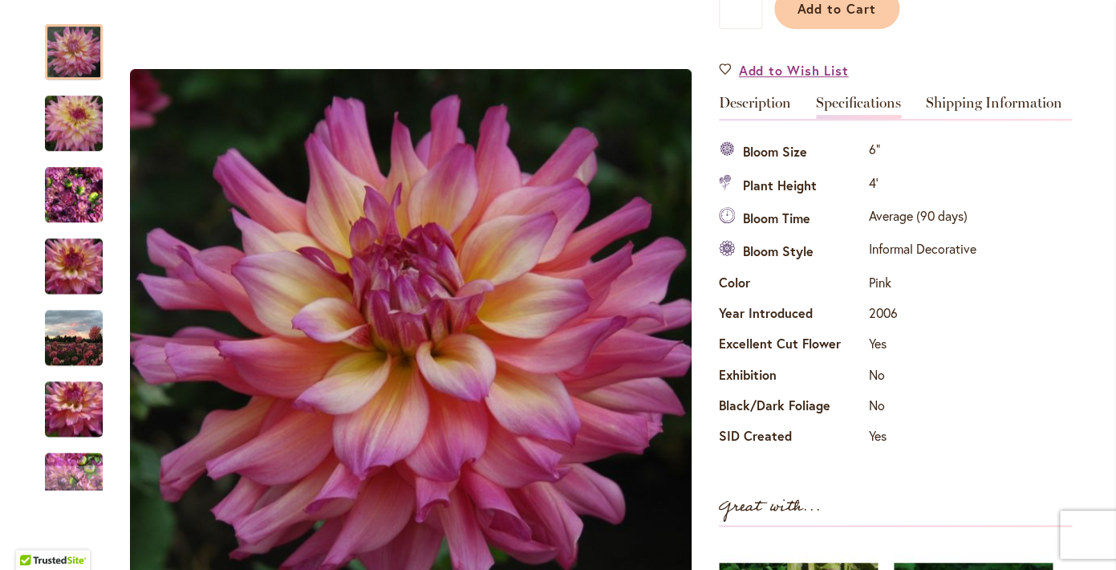
click at [1055, 388] on div "Specifications Bloom Size 6" Plant Height 4' Bloom Time Average (90 days) Bloom…" at bounding box center [895, 294] width 353 height 317
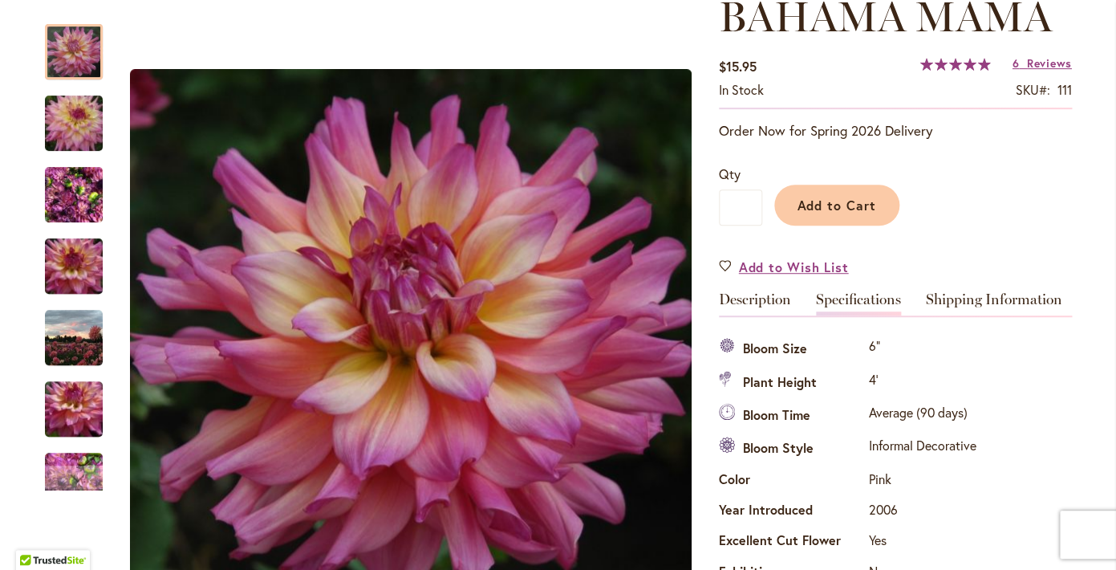
scroll to position [224, 0]
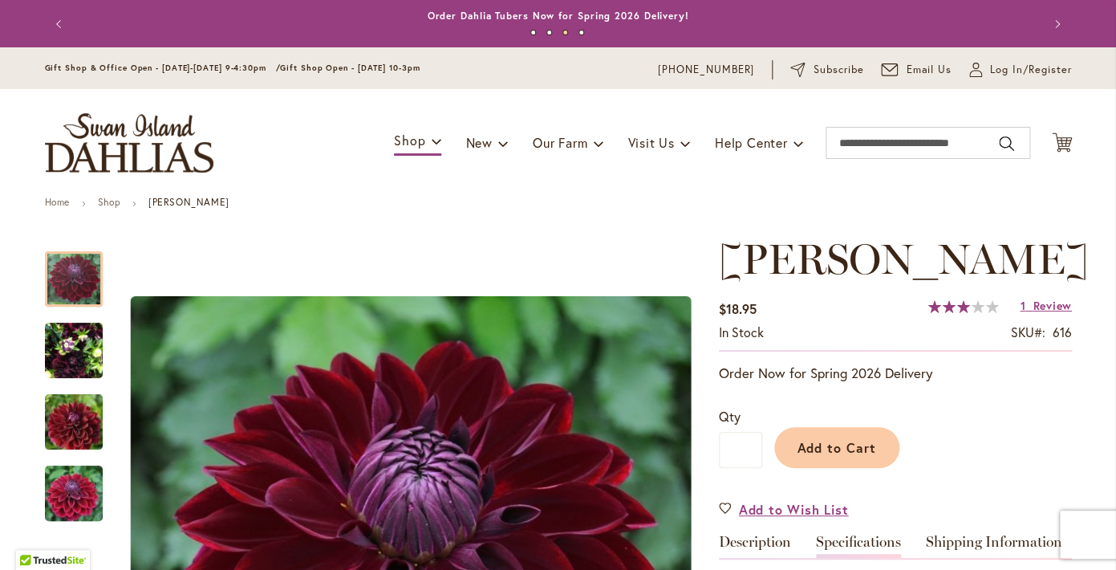
click at [997, 407] on div "Add to Cart" at bounding box center [917, 443] width 310 height 73
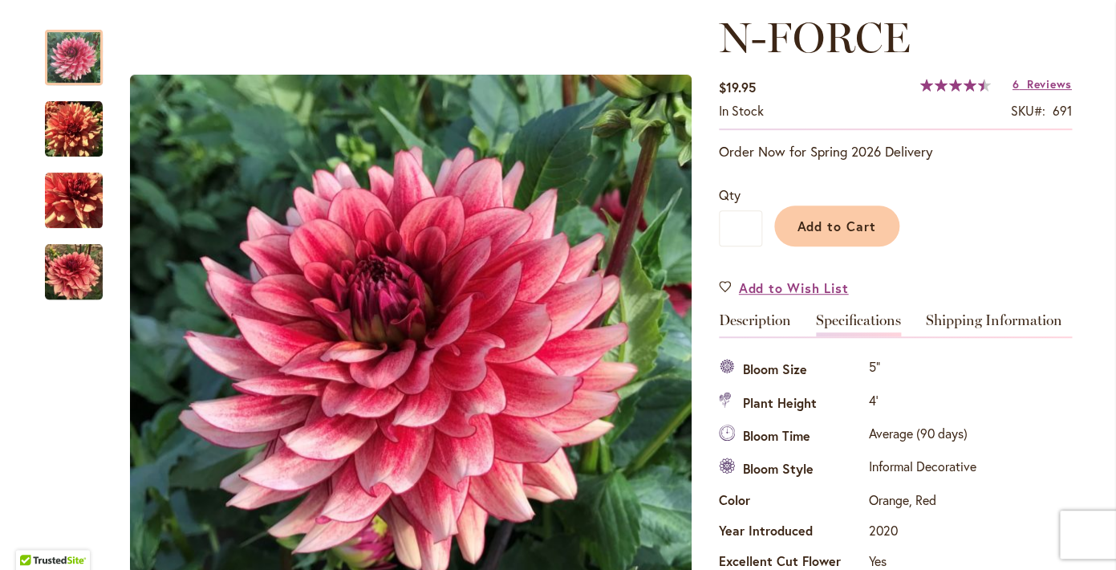
scroll to position [216, 0]
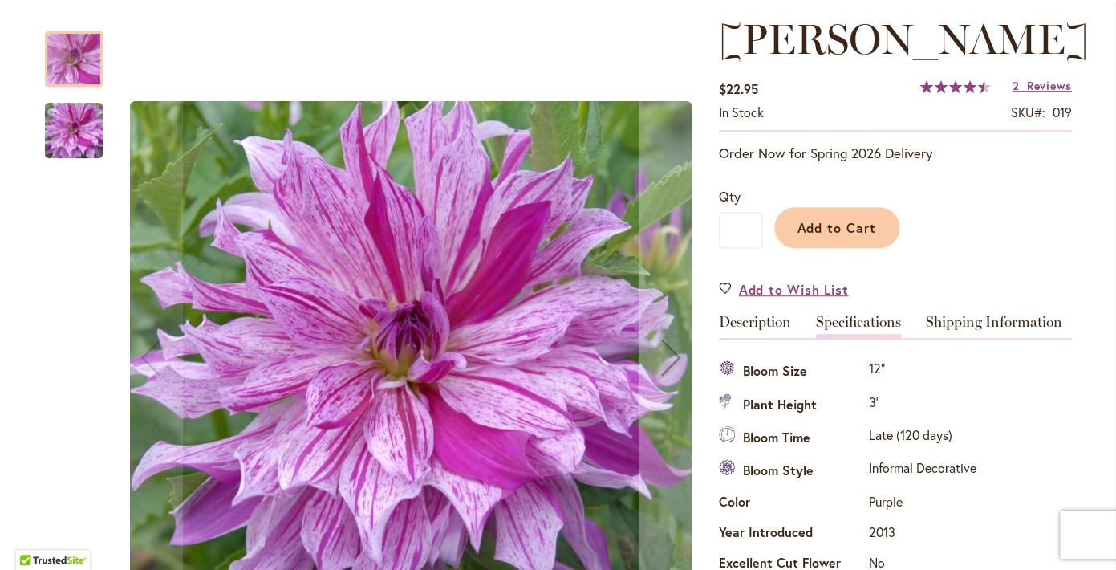
scroll to position [217, 0]
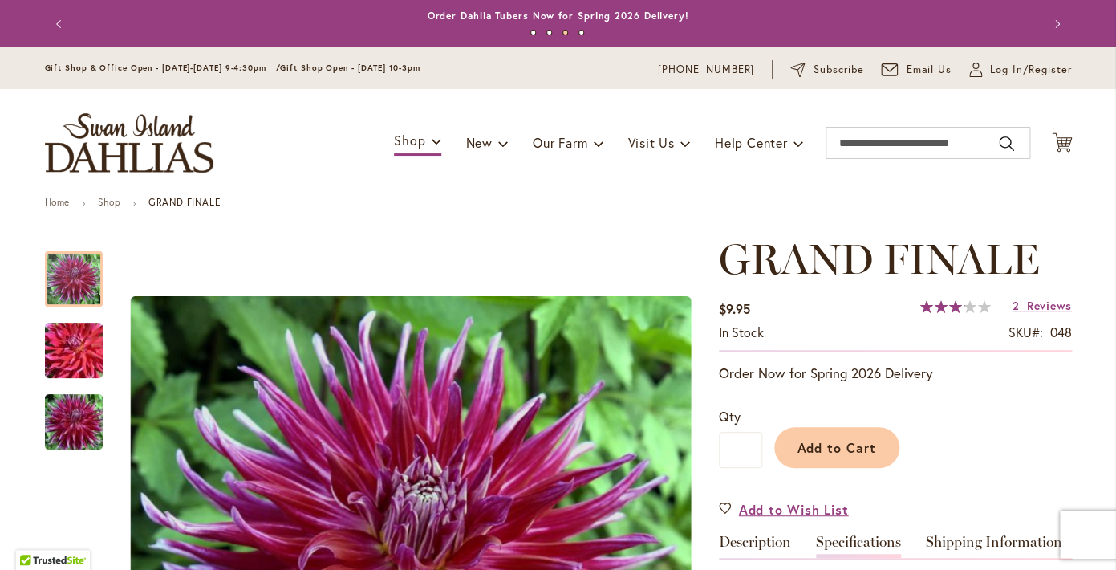
click at [1031, 407] on div "Add to Cart" at bounding box center [917, 443] width 310 height 73
